Goal: Task Accomplishment & Management: Use online tool/utility

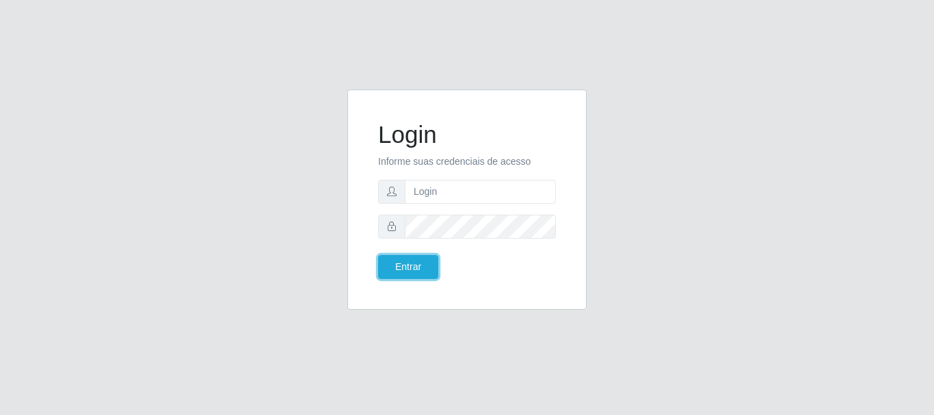
drag, startPoint x: 399, startPoint y: 260, endPoint x: 406, endPoint y: 253, distance: 9.2
click at [400, 259] on button "Entrar" at bounding box center [408, 267] width 60 height 24
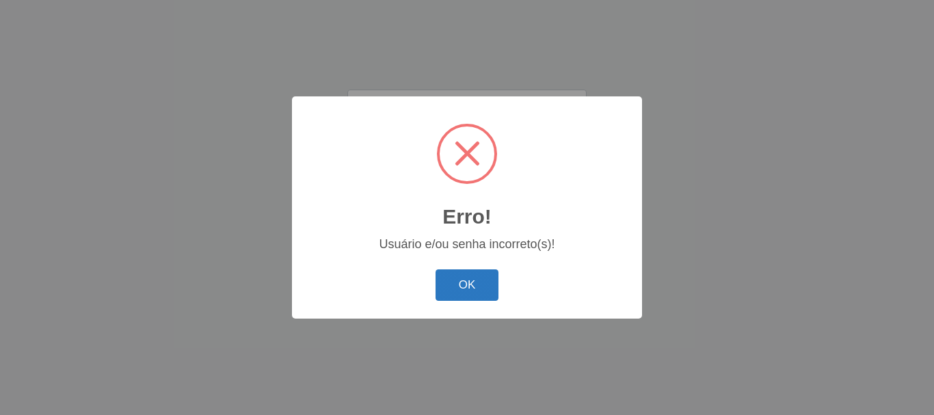
click at [488, 291] on button "OK" at bounding box center [468, 285] width 64 height 32
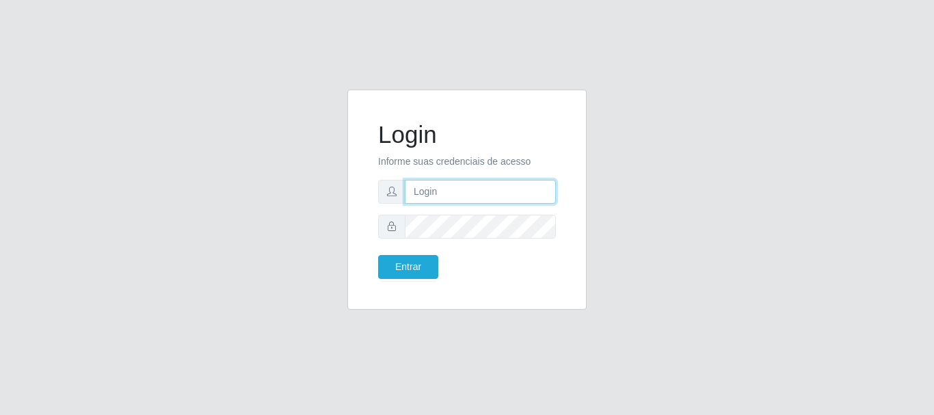
click at [424, 192] on input "text" at bounding box center [480, 192] width 151 height 24
type input "[EMAIL_ADDRESS][DOMAIN_NAME]"
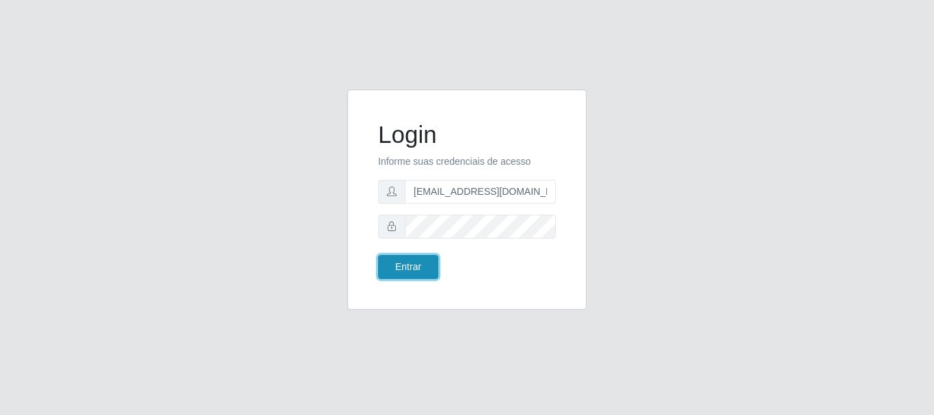
click at [400, 269] on button "Entrar" at bounding box center [408, 267] width 60 height 24
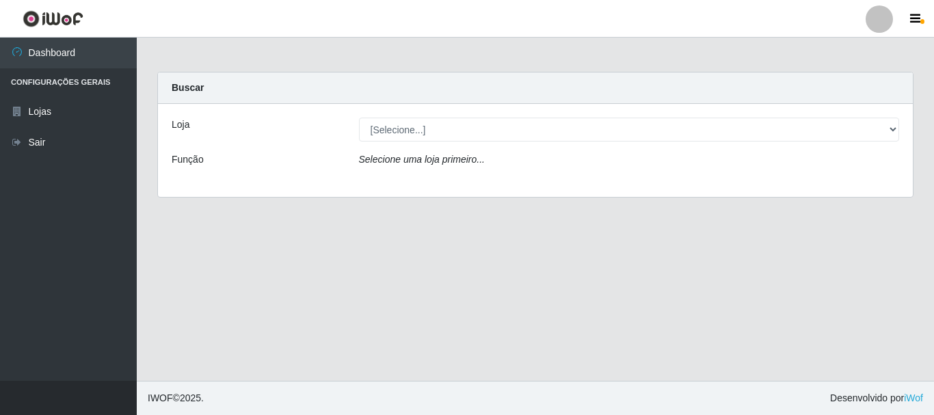
drag, startPoint x: 446, startPoint y: 88, endPoint x: 448, endPoint y: 124, distance: 36.3
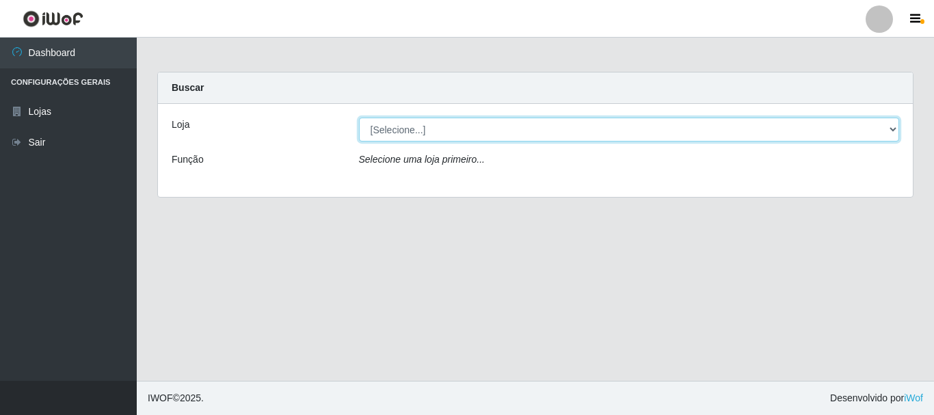
click at [359, 118] on select "[Selecione...] Super Show - [PERSON_NAME]" at bounding box center [629, 130] width 541 height 24
select select "120"
click option "Super Show - [PERSON_NAME]" at bounding box center [0, 0] width 0 height 0
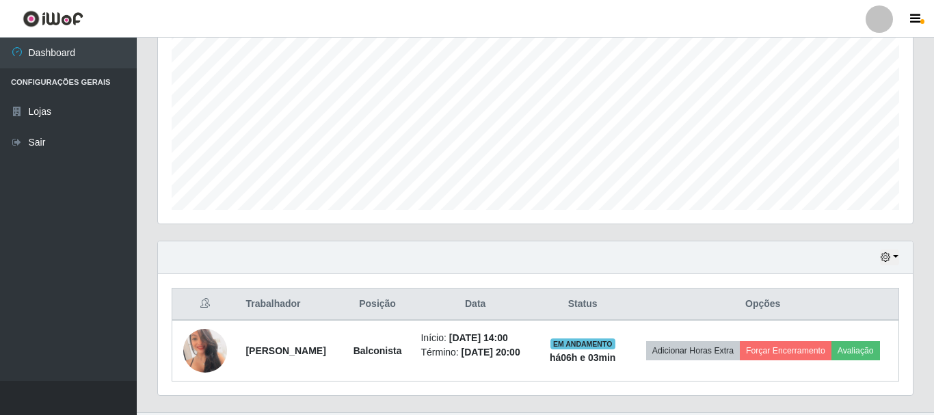
scroll to position [321, 0]
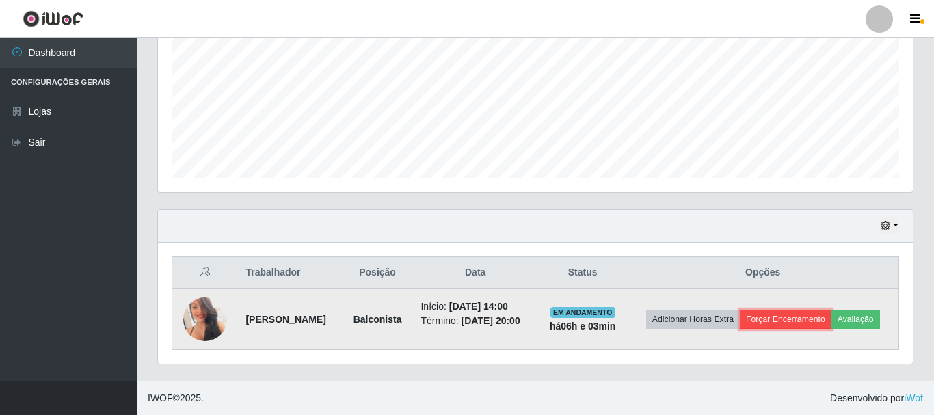
click at [804, 310] on button "Forçar Encerramento" at bounding box center [786, 319] width 92 height 19
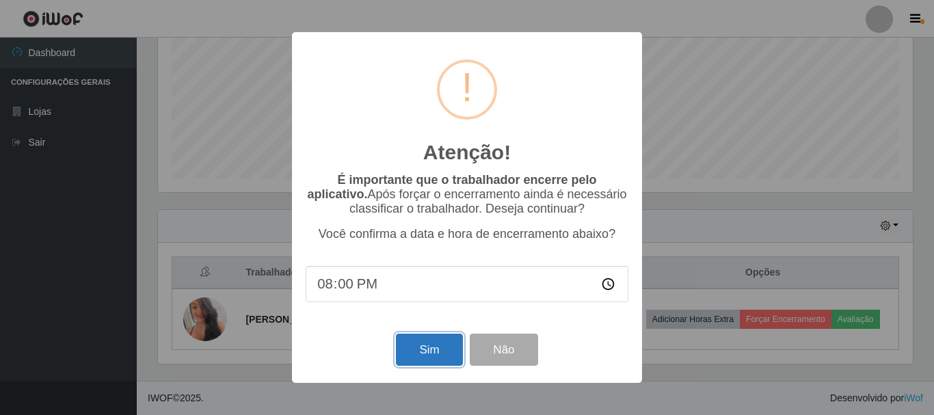
click at [425, 354] on button "Sim" at bounding box center [429, 350] width 66 height 32
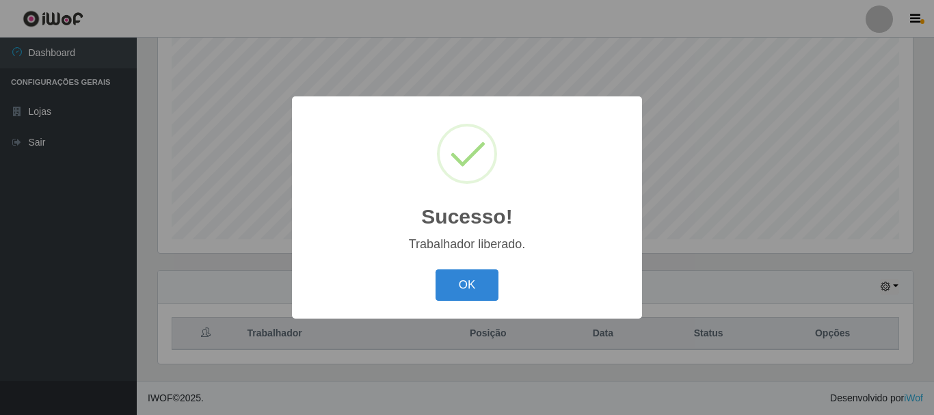
scroll to position [250, 0]
click at [468, 285] on button "OK" at bounding box center [468, 285] width 64 height 32
